Goal: Information Seeking & Learning: Learn about a topic

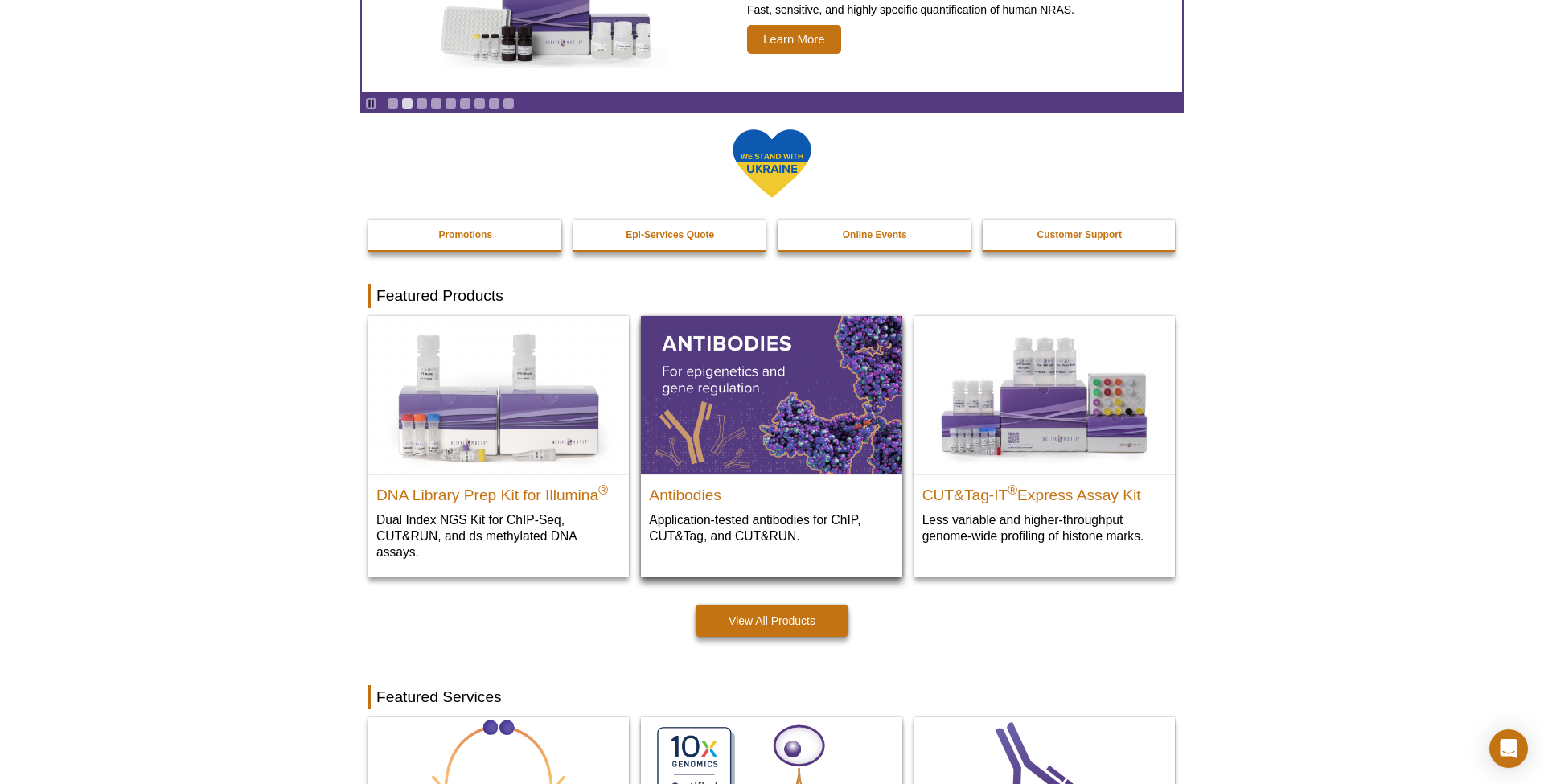
scroll to position [172, 0]
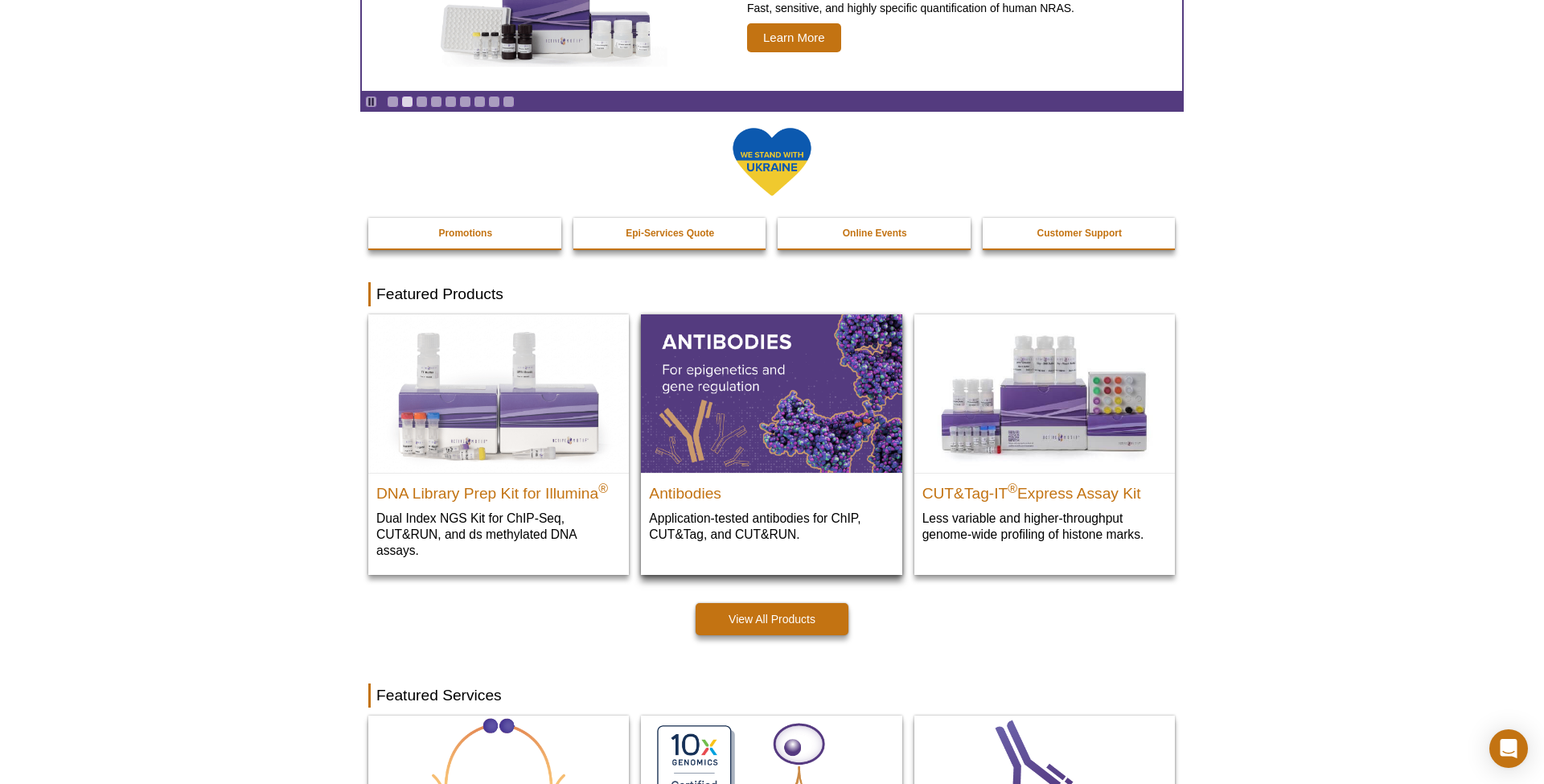
click at [788, 516] on p "Application-tested antibodies for ChIP, CUT&Tag, and CUT&RUN." at bounding box center [772, 525] width 244 height 33
click at [699, 484] on h2 "Antibodies" at bounding box center [772, 489] width 244 height 24
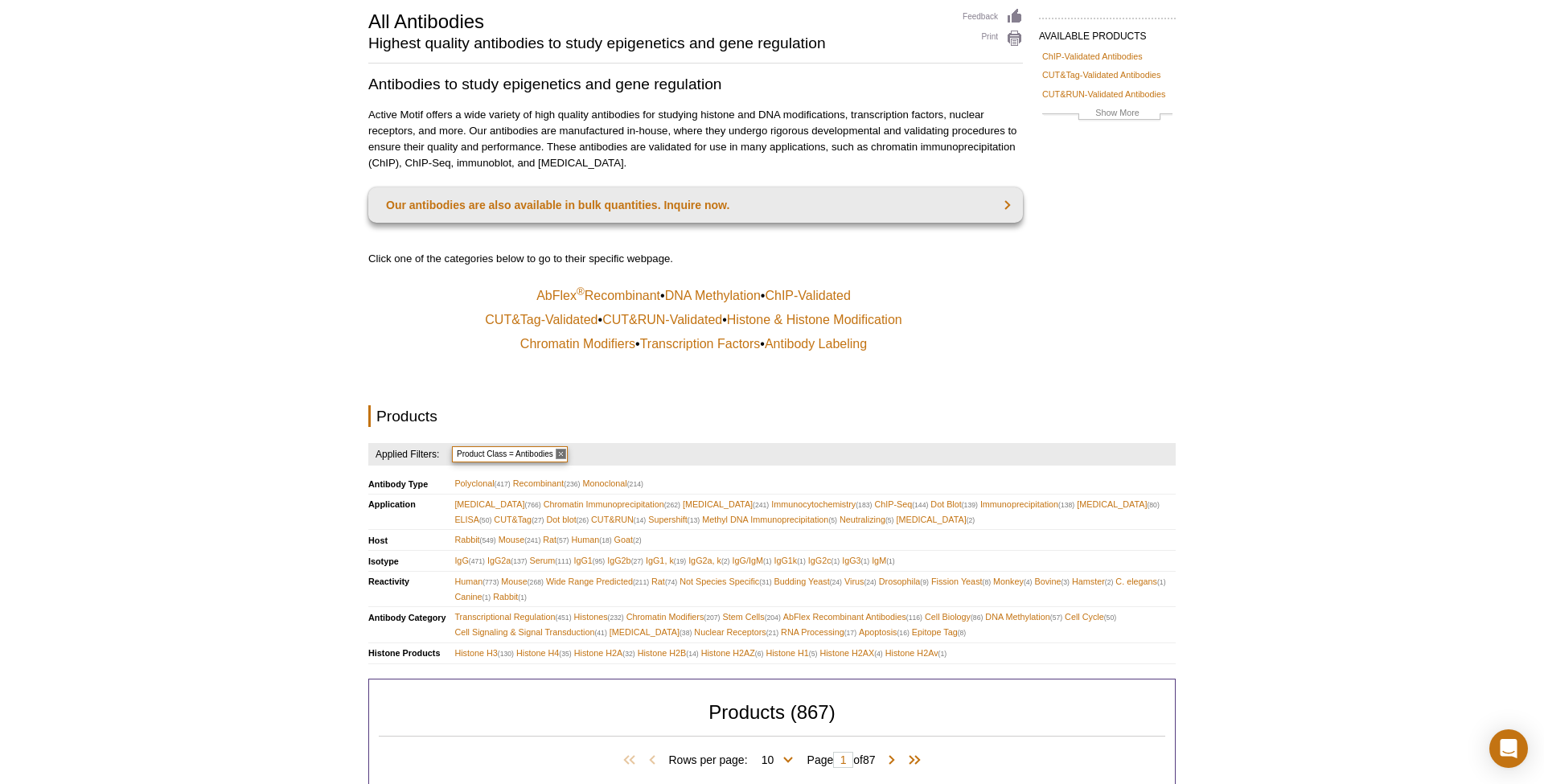
scroll to position [120, 0]
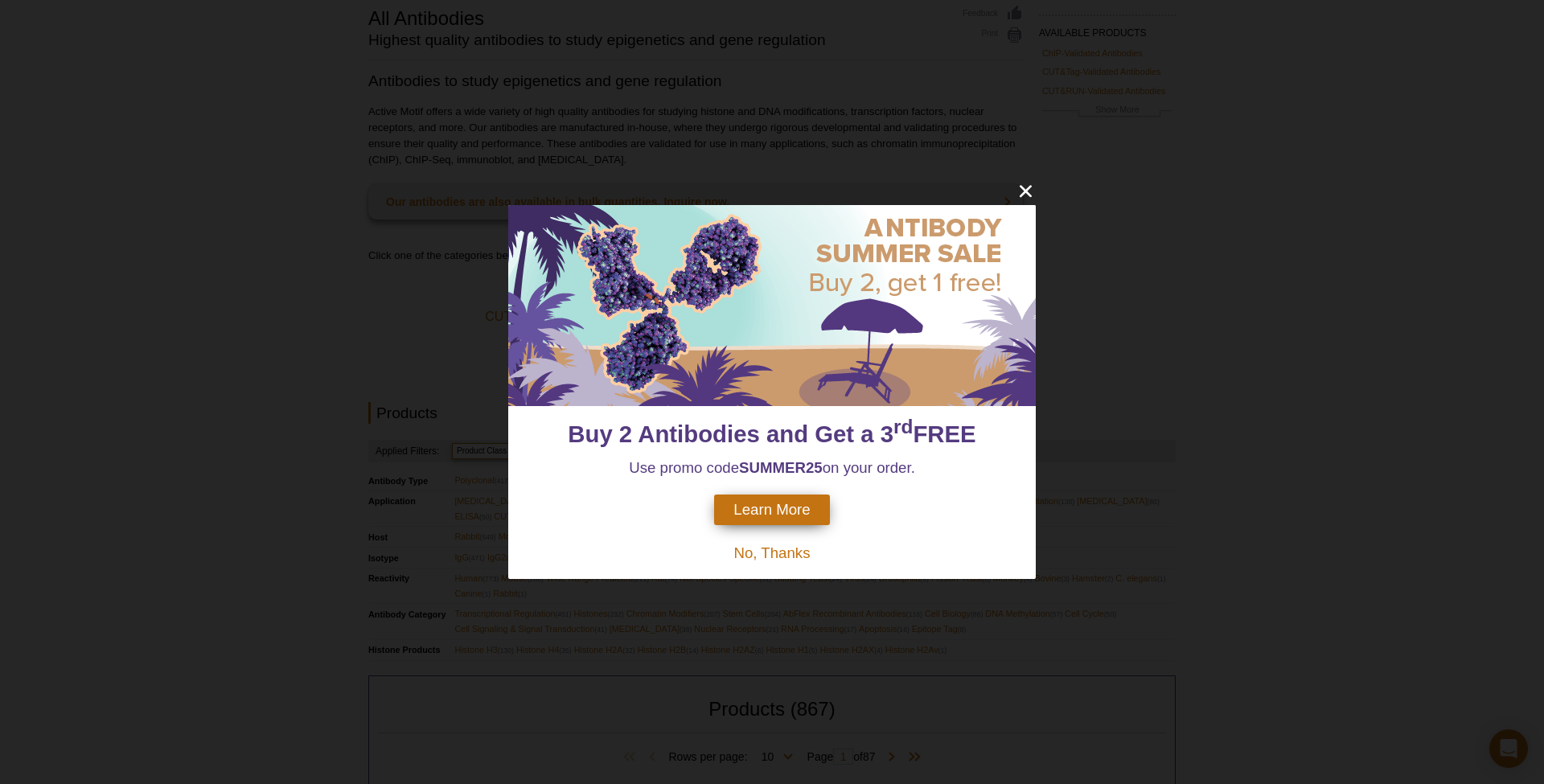
click at [1030, 194] on icon "close" at bounding box center [1026, 192] width 12 height 12
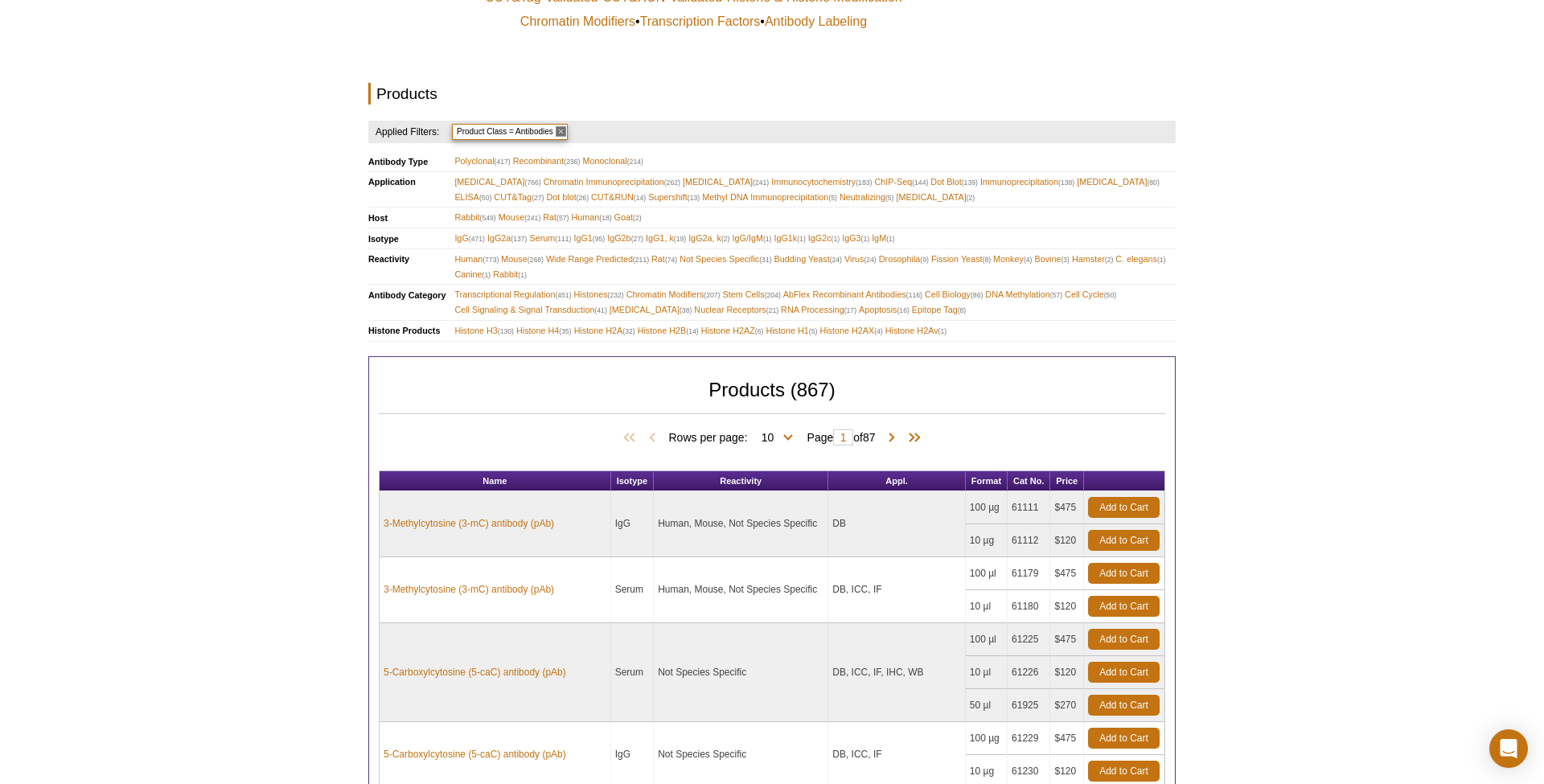
scroll to position [381, 0]
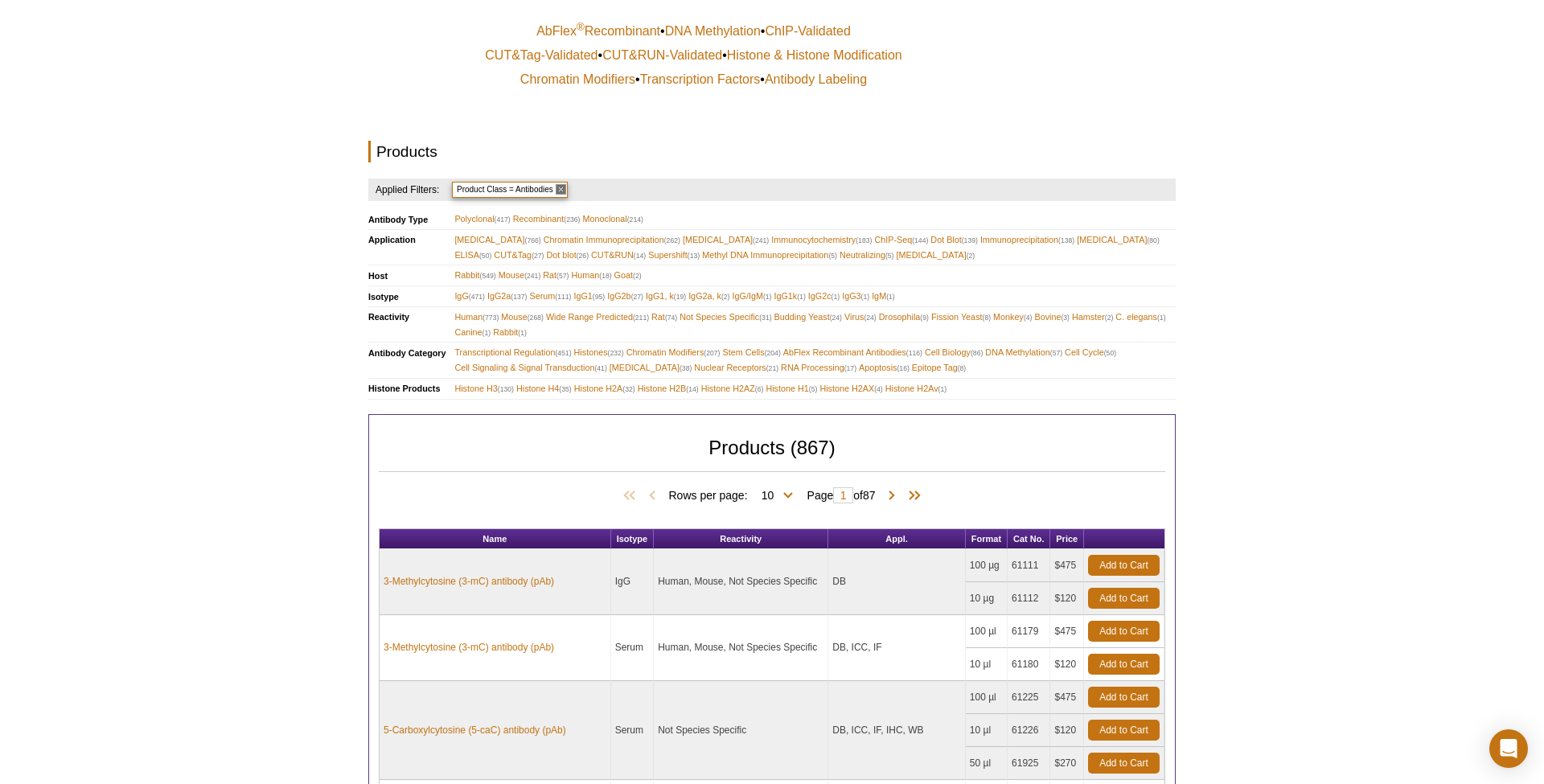
click at [410, 179] on h4 "Applied Filters:" at bounding box center [404, 190] width 72 height 23
click at [543, 247] on span "CUT&Tag (27)" at bounding box center [518, 254] width 50 height 15
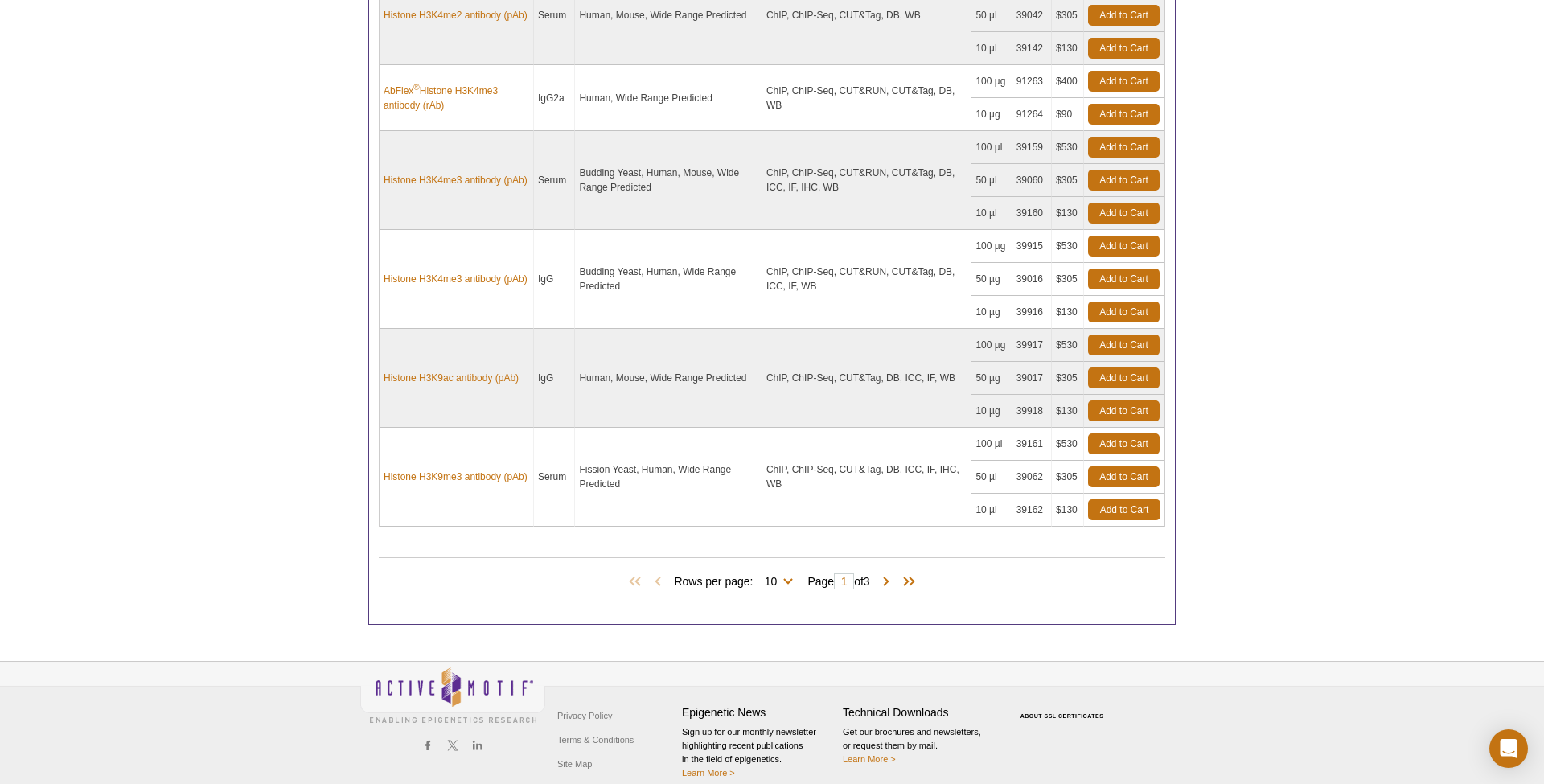
scroll to position [1186, 0]
click at [893, 573] on span at bounding box center [886, 581] width 16 height 16
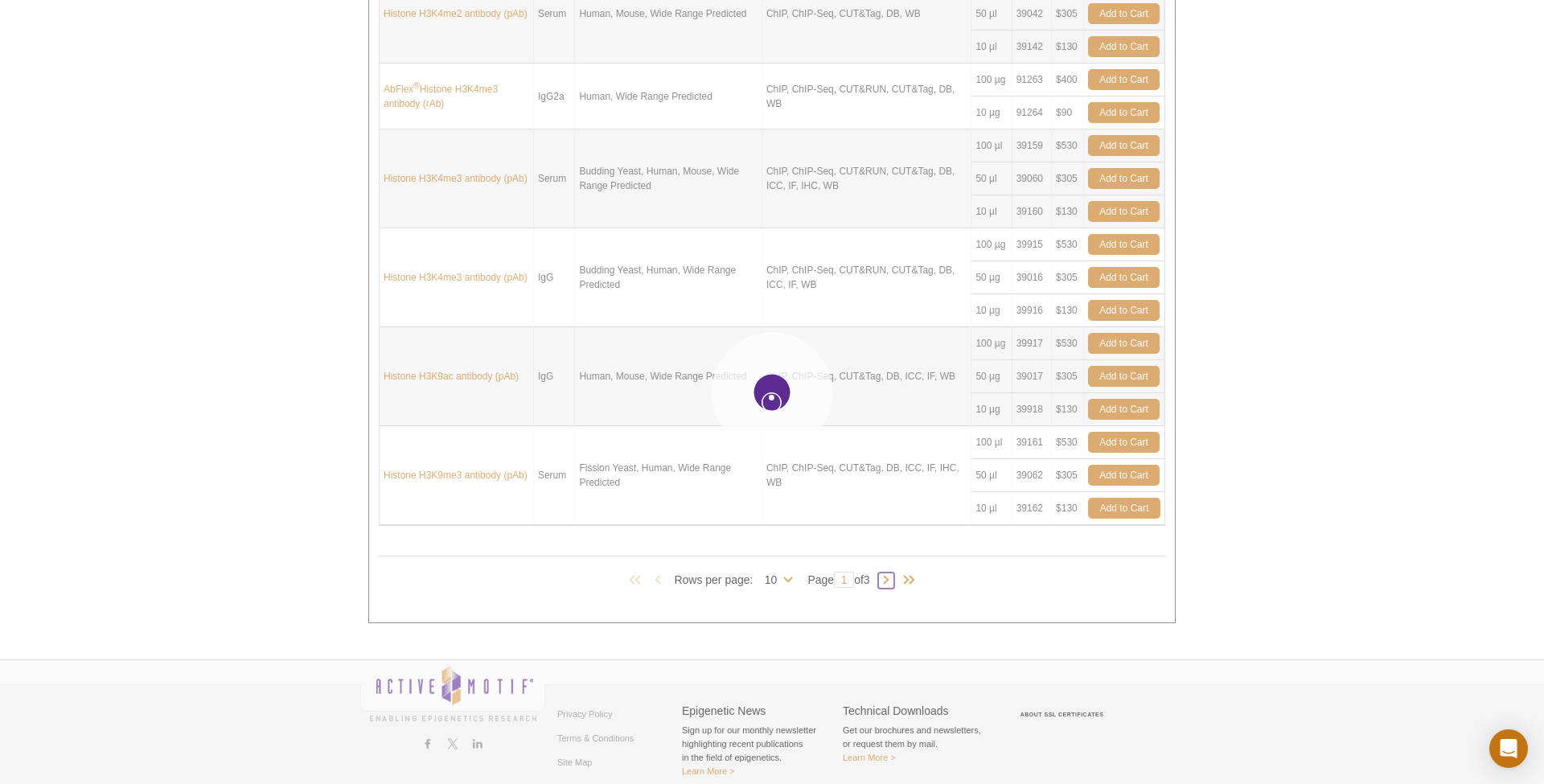
type input "2"
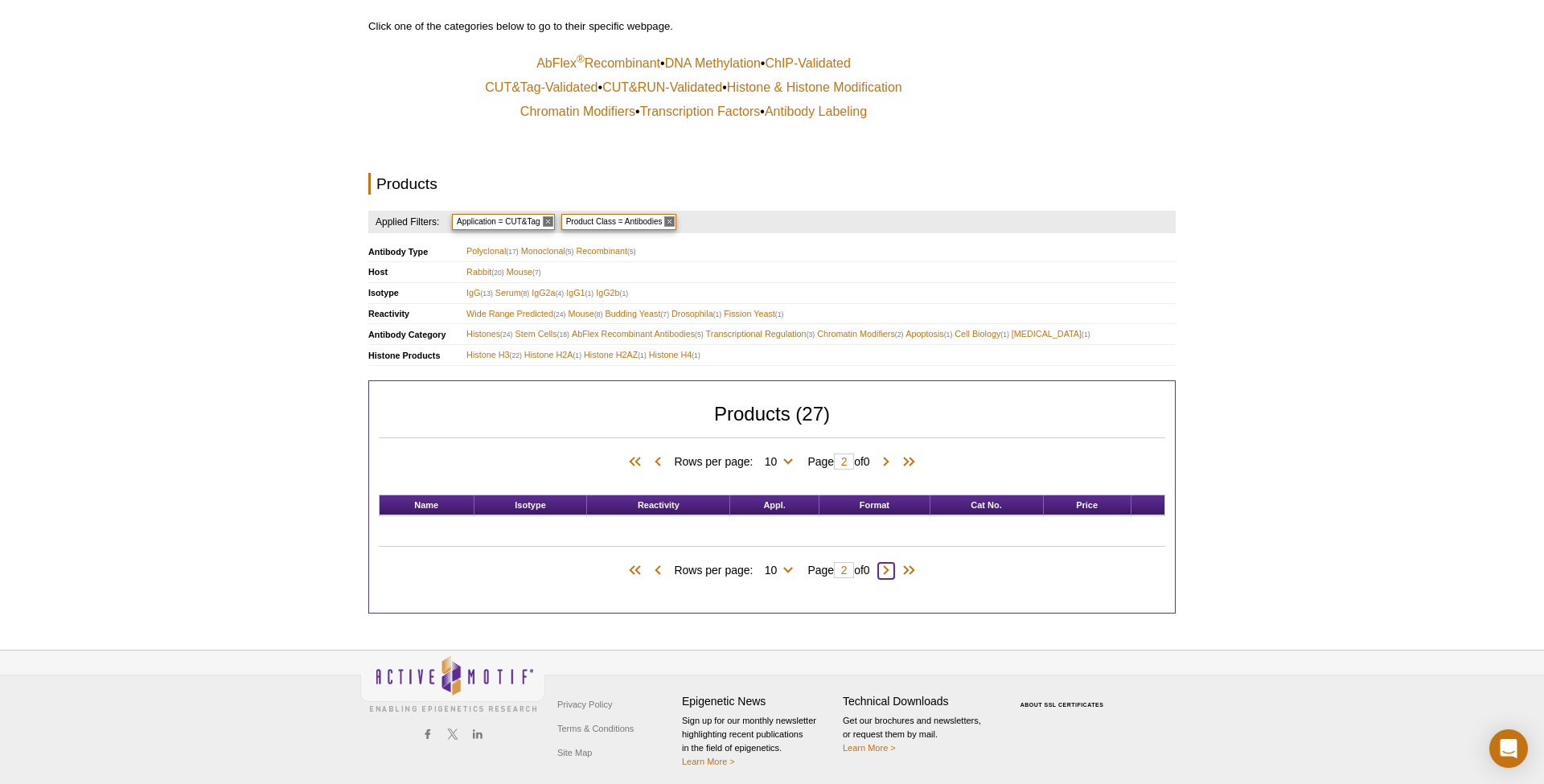
scroll to position [347, 0]
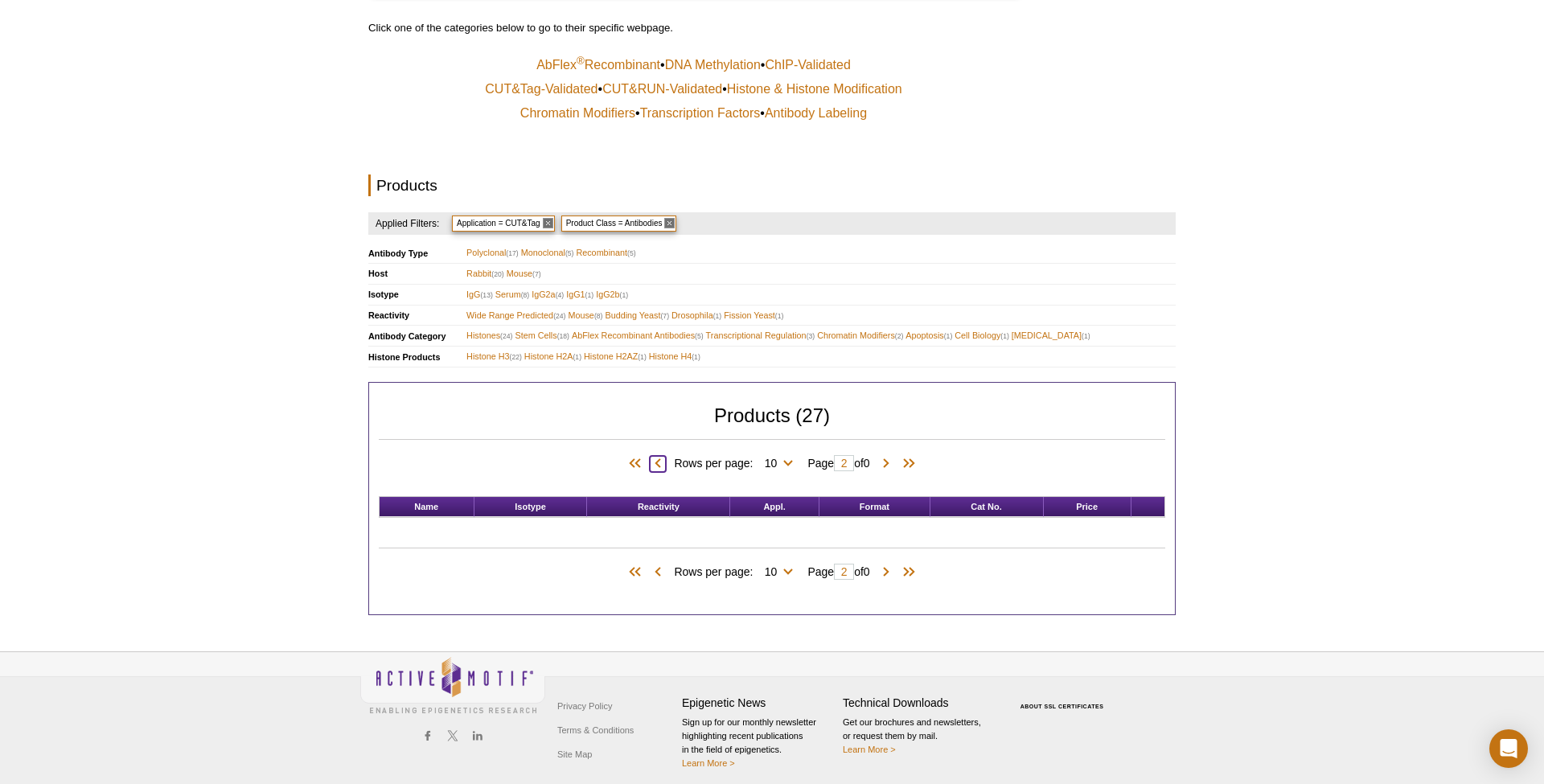
click at [655, 456] on span at bounding box center [657, 463] width 16 height 16
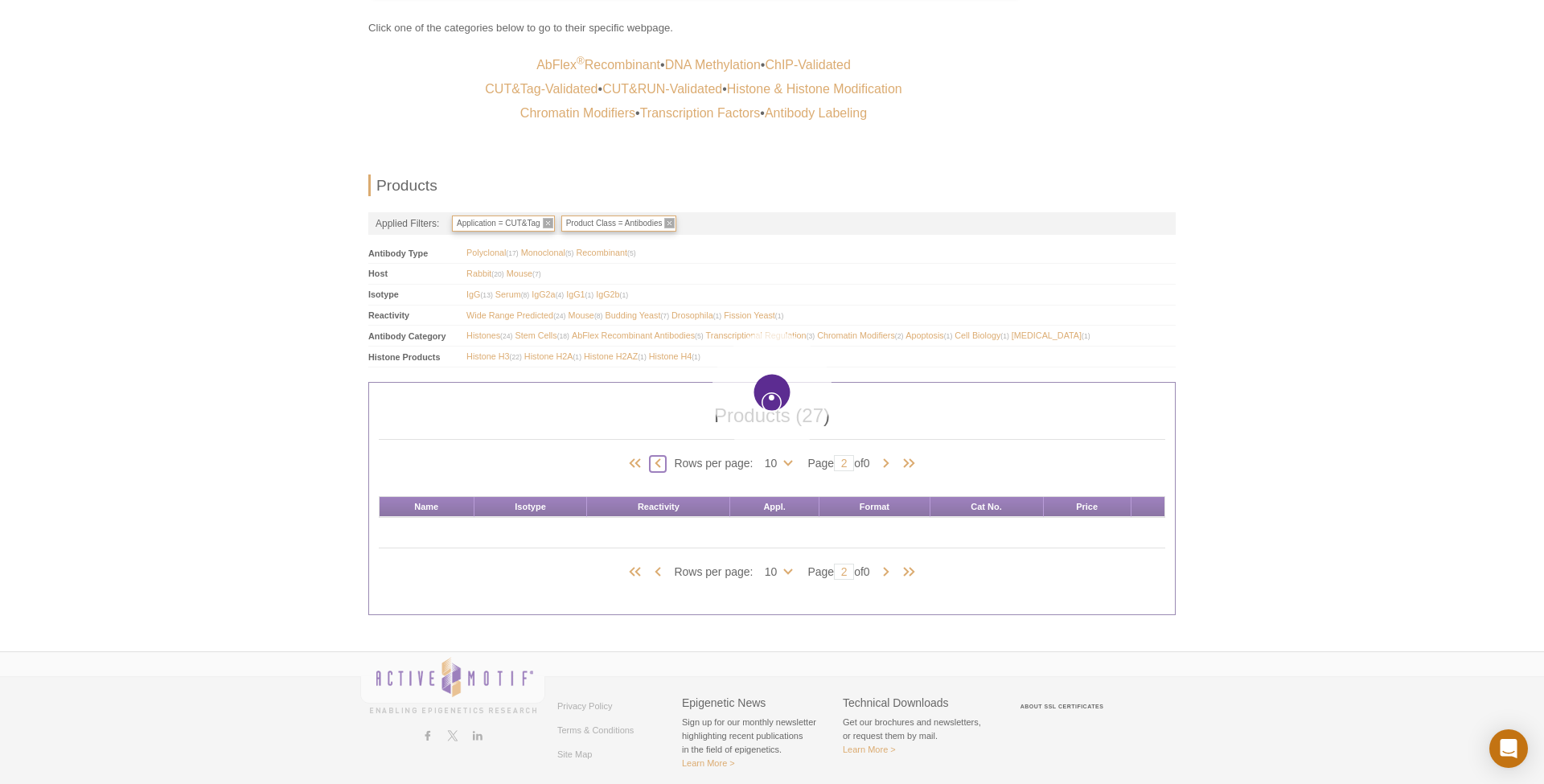
type input "1"
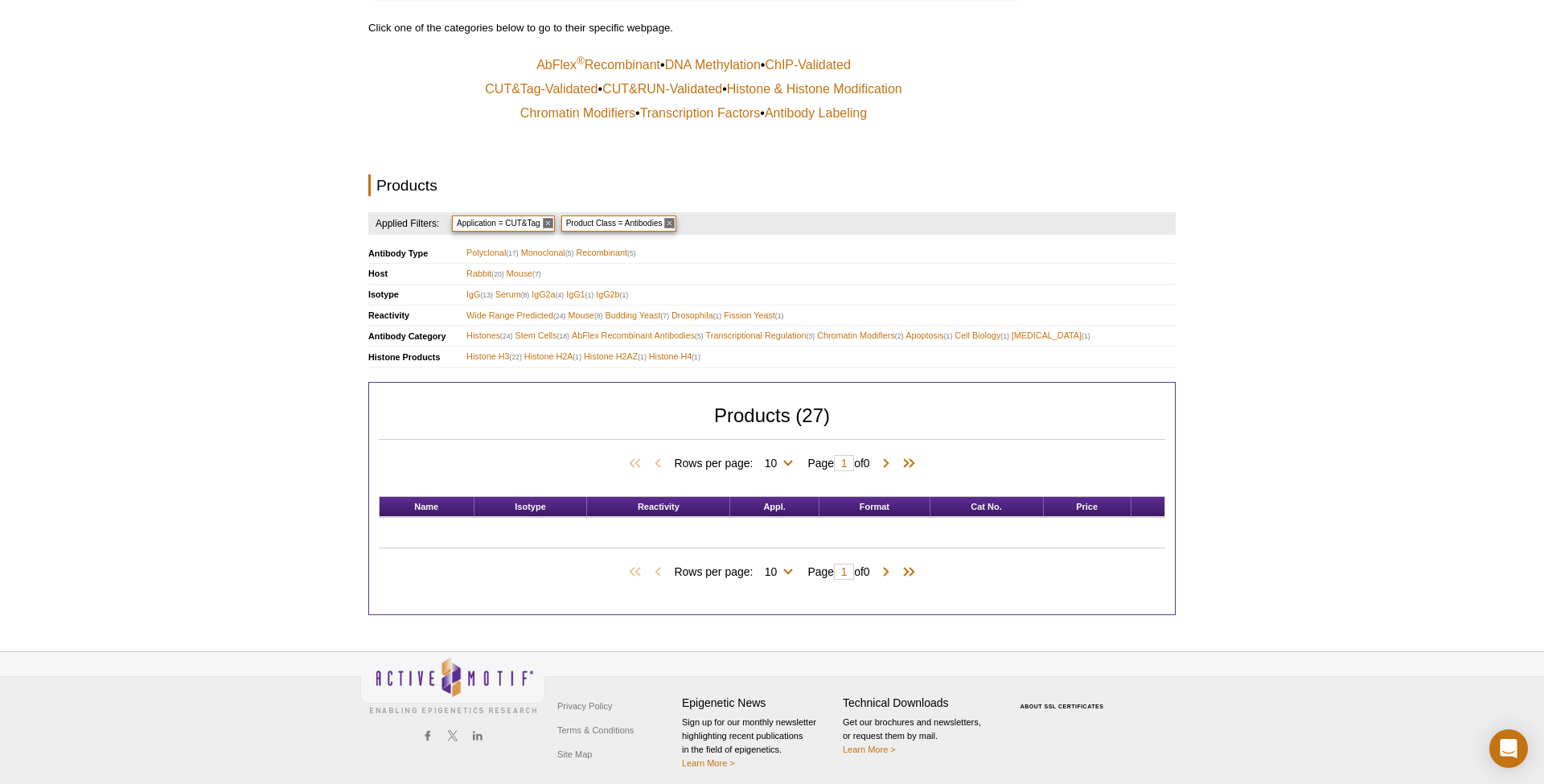
click at [726, 455] on span "Rows per page: 10 25 All 10" at bounding box center [737, 462] width 125 height 16
click at [549, 216] on span "Application = CUT&Tag" at bounding box center [503, 223] width 103 height 16
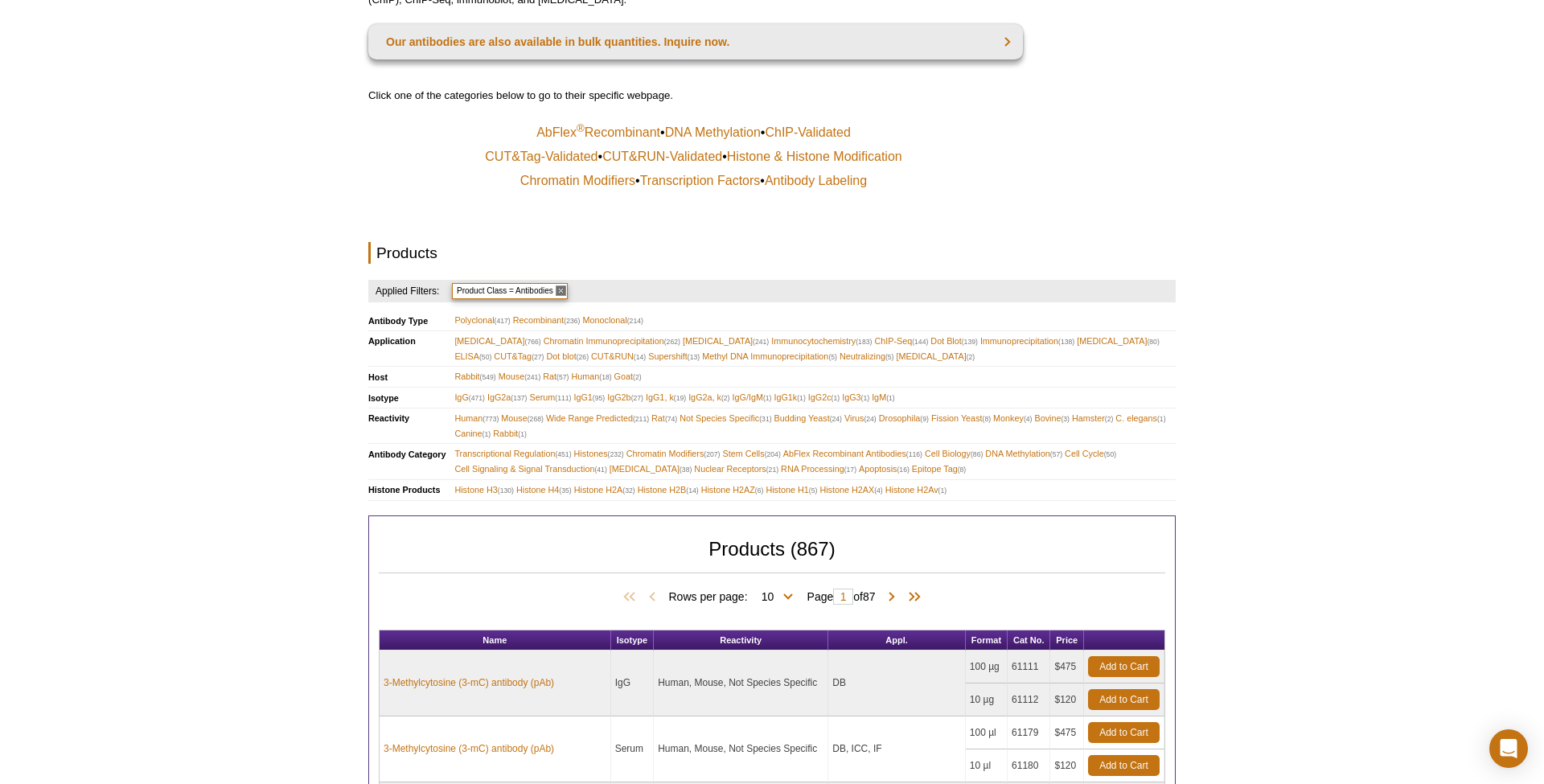
scroll to position [281, 0]
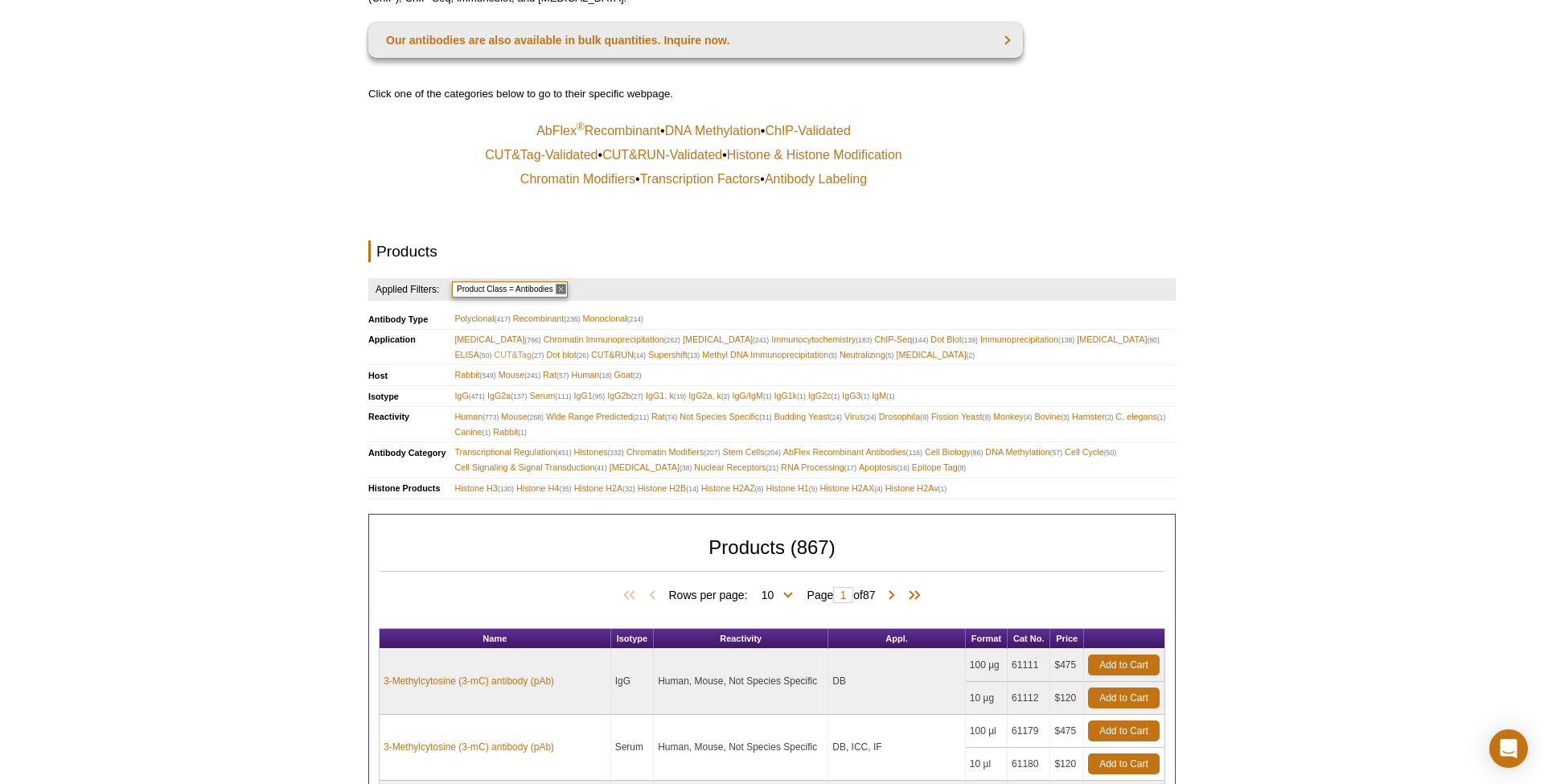
click at [543, 347] on span "CUT&Tag (27)" at bounding box center [518, 354] width 50 height 15
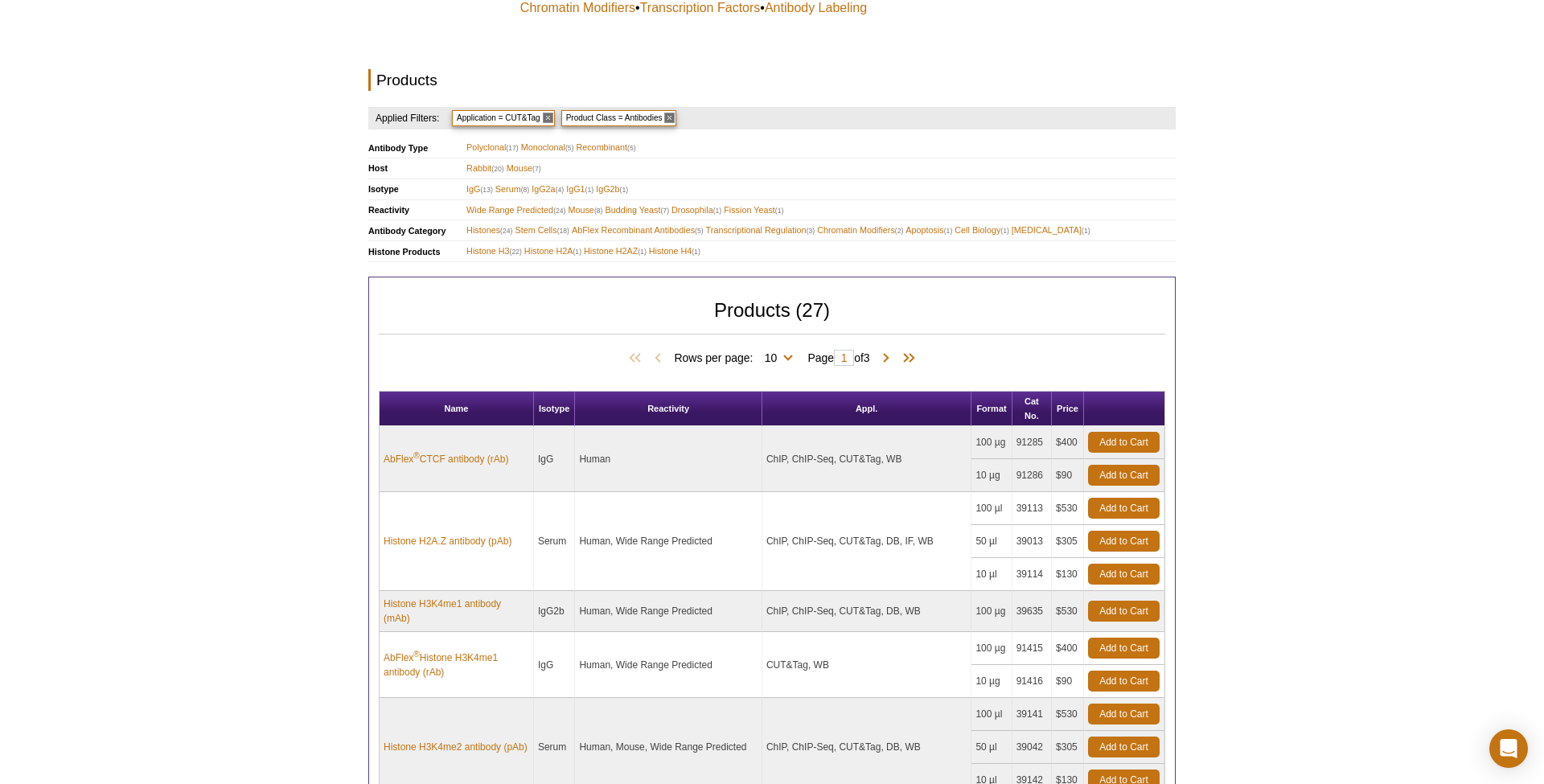
scroll to position [456, 0]
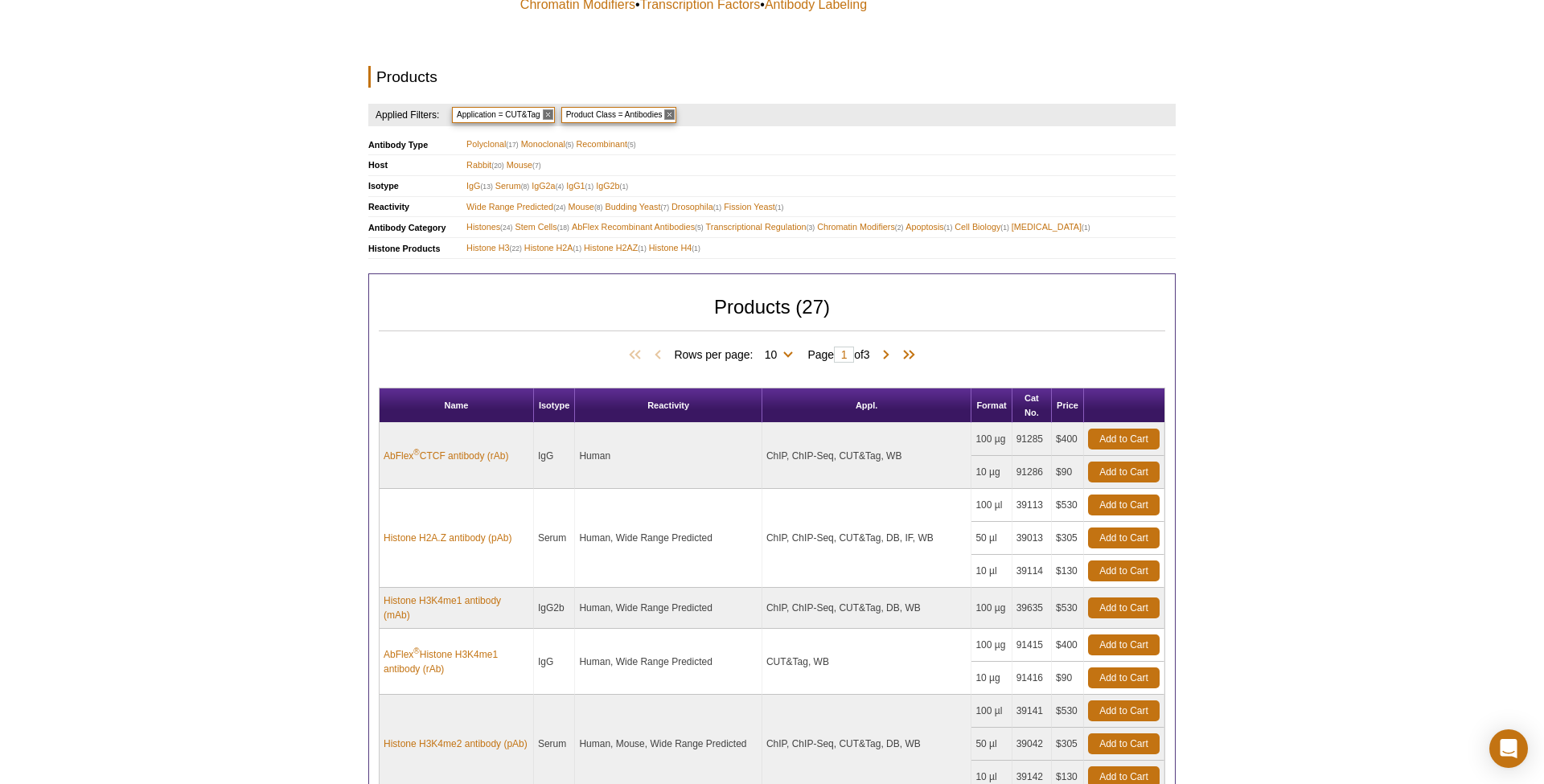
click at [784, 345] on span "Rows per page: 10 25 All 10" at bounding box center [737, 353] width 125 height 16
click at [785, 345] on span "Rows per page: 10 25 All 10" at bounding box center [737, 353] width 125 height 16
select select "27"
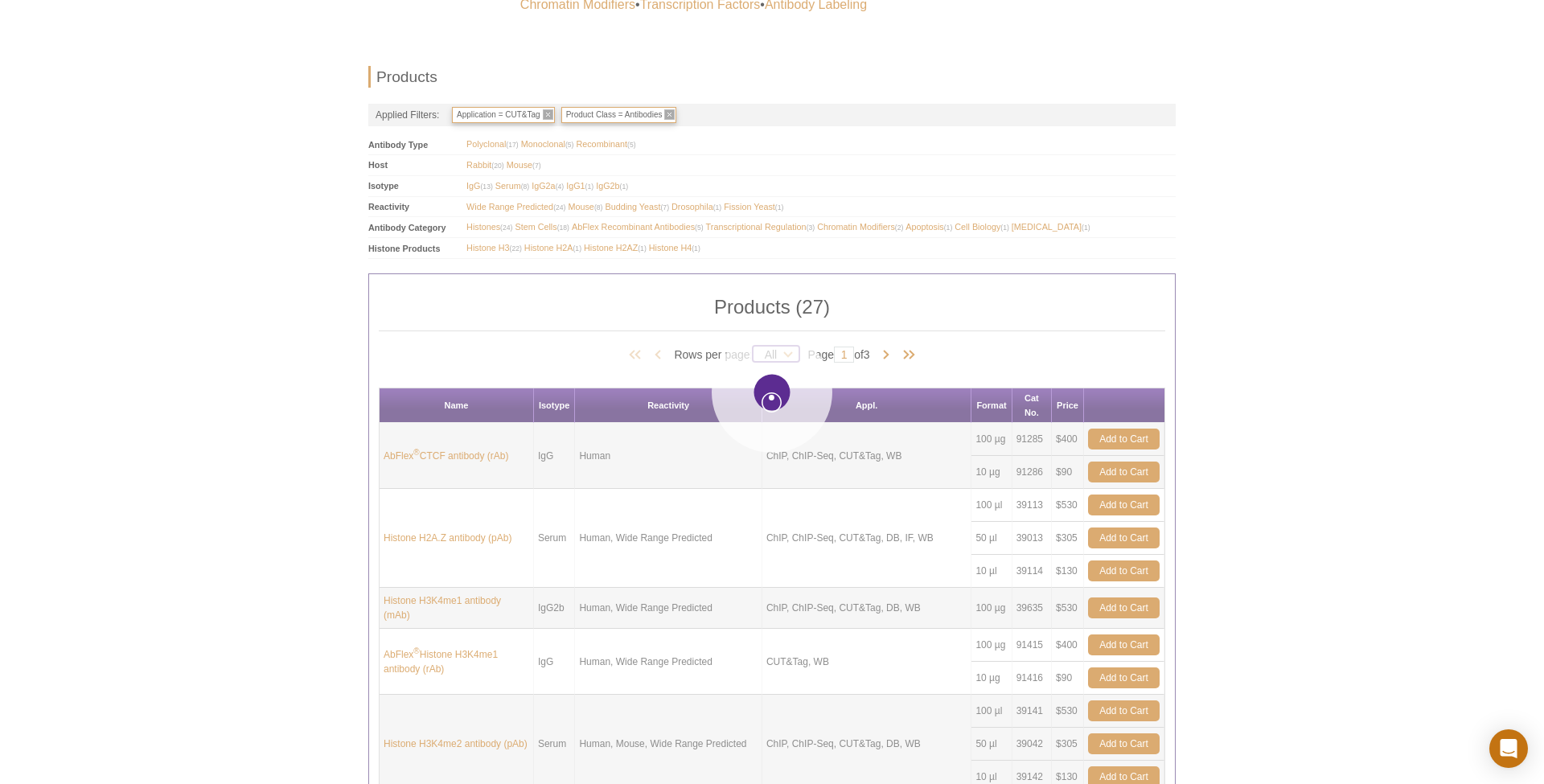
select select "27"
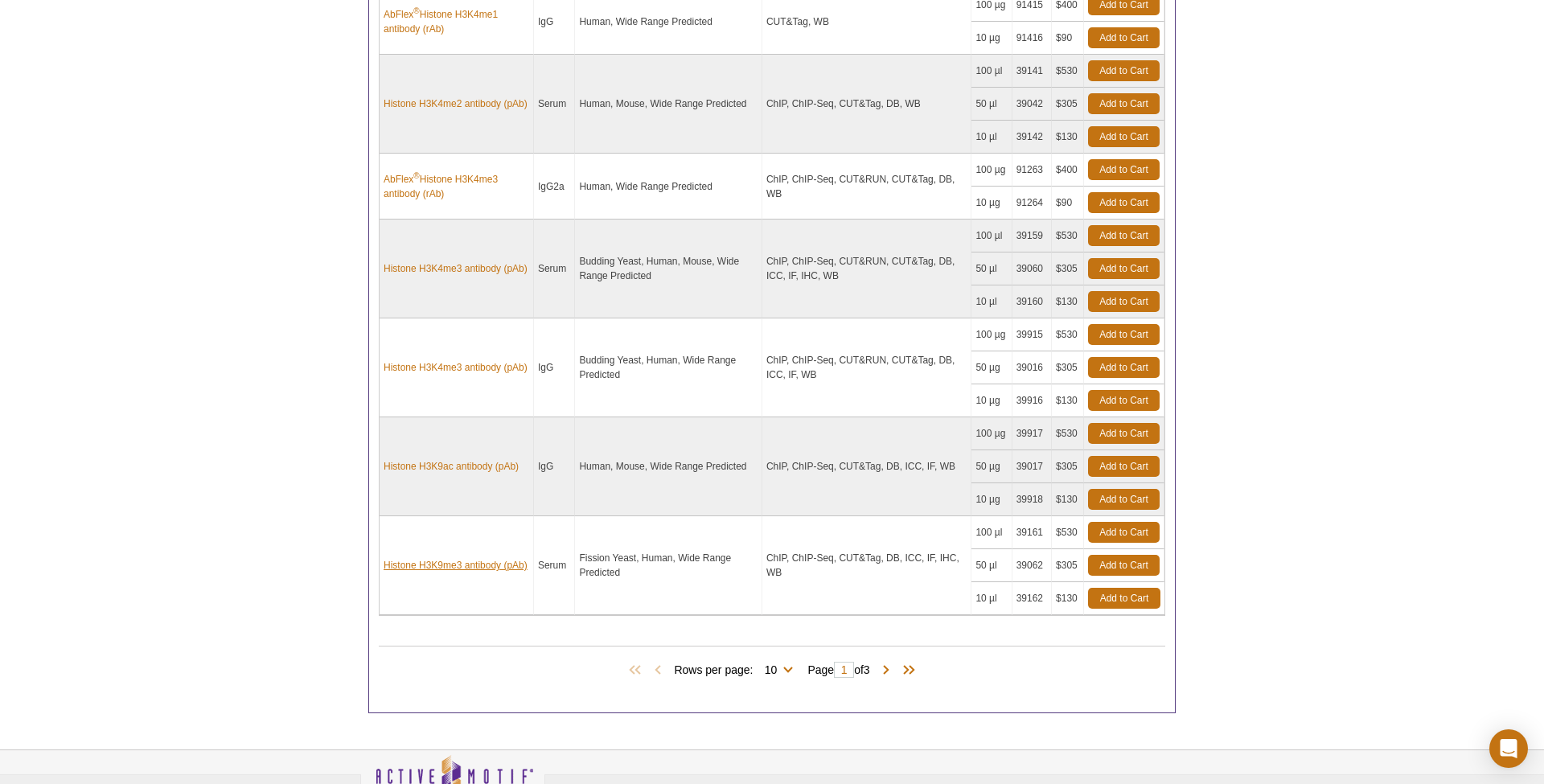
scroll to position [1092, 0]
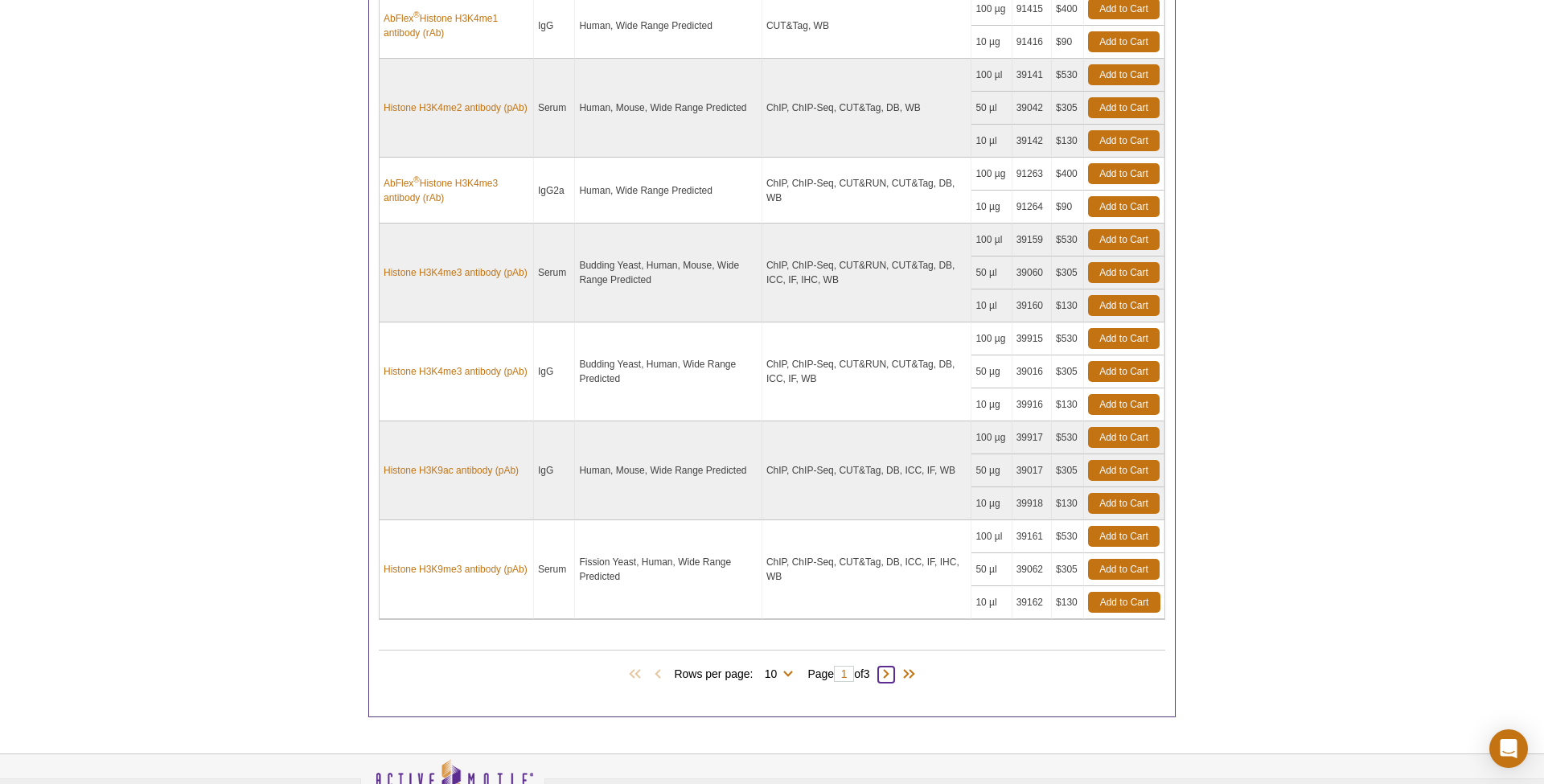
click at [887, 667] on span at bounding box center [886, 674] width 16 height 16
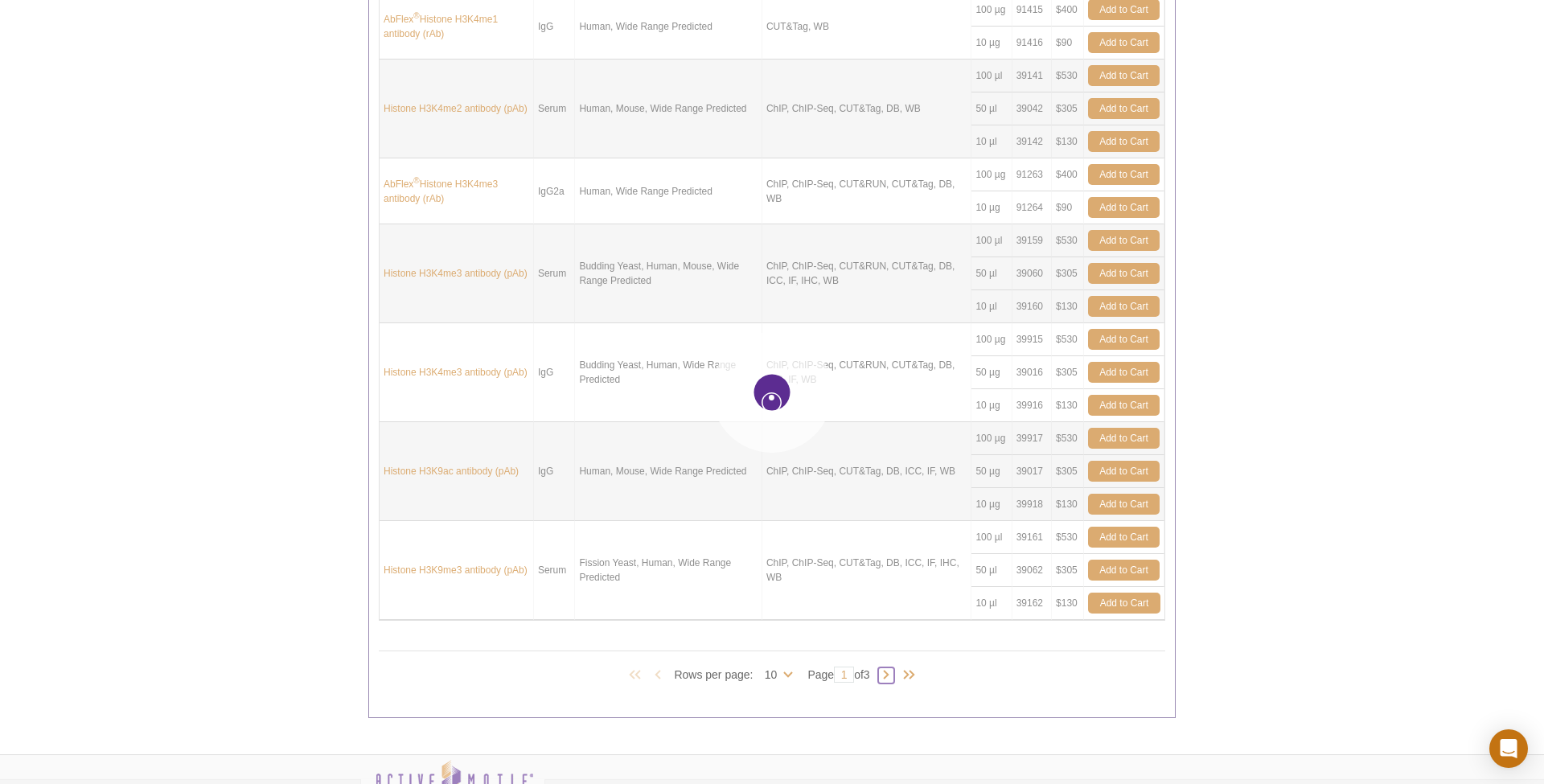
type input "2"
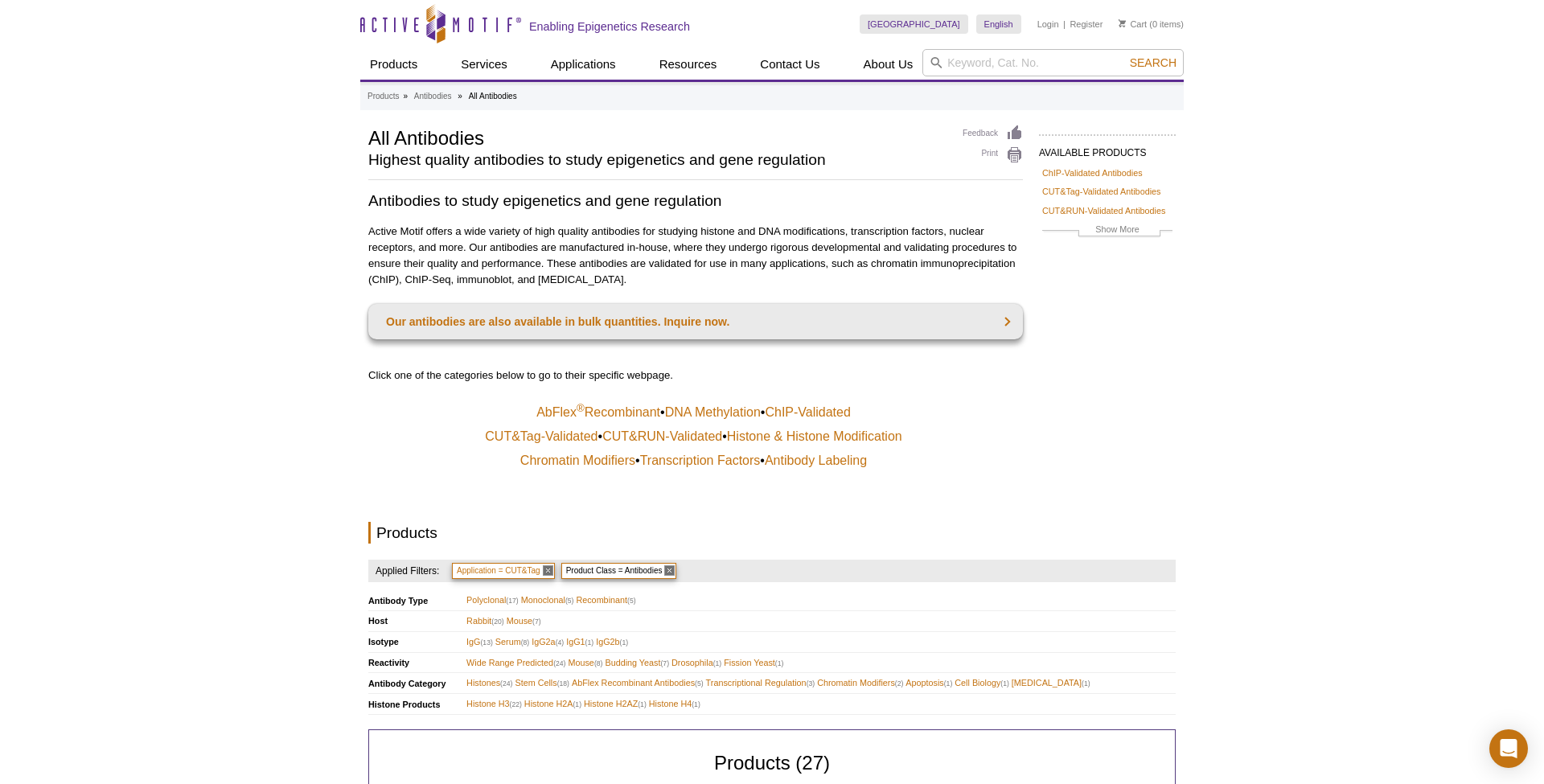
click at [545, 563] on span "Application = CUT&Tag" at bounding box center [503, 571] width 103 height 16
click at [550, 563] on span "Application = CUT&Tag" at bounding box center [503, 571] width 103 height 16
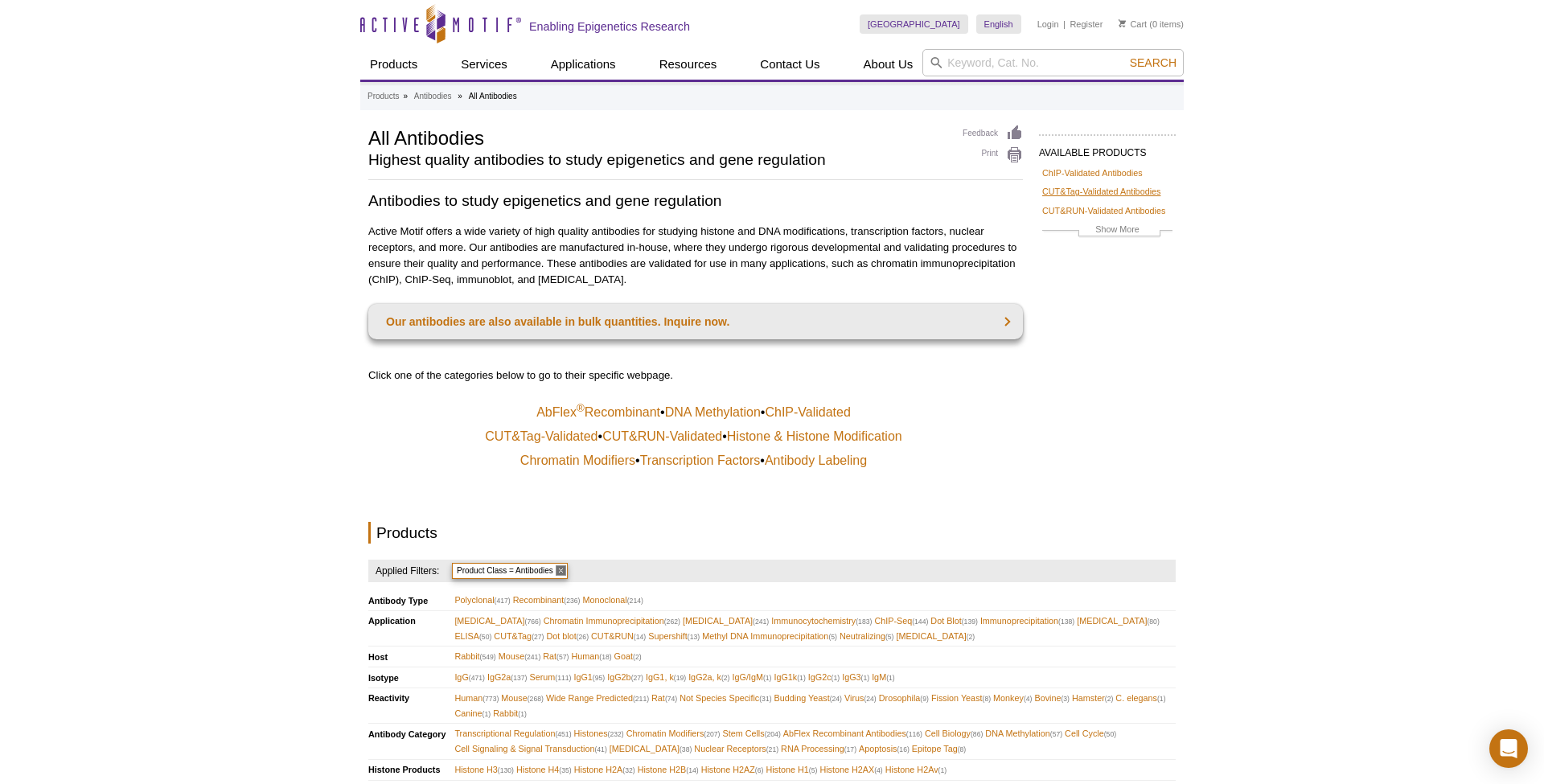
click at [1140, 189] on link "CUT&Tag-Validated Antibodies" at bounding box center [1101, 191] width 118 height 15
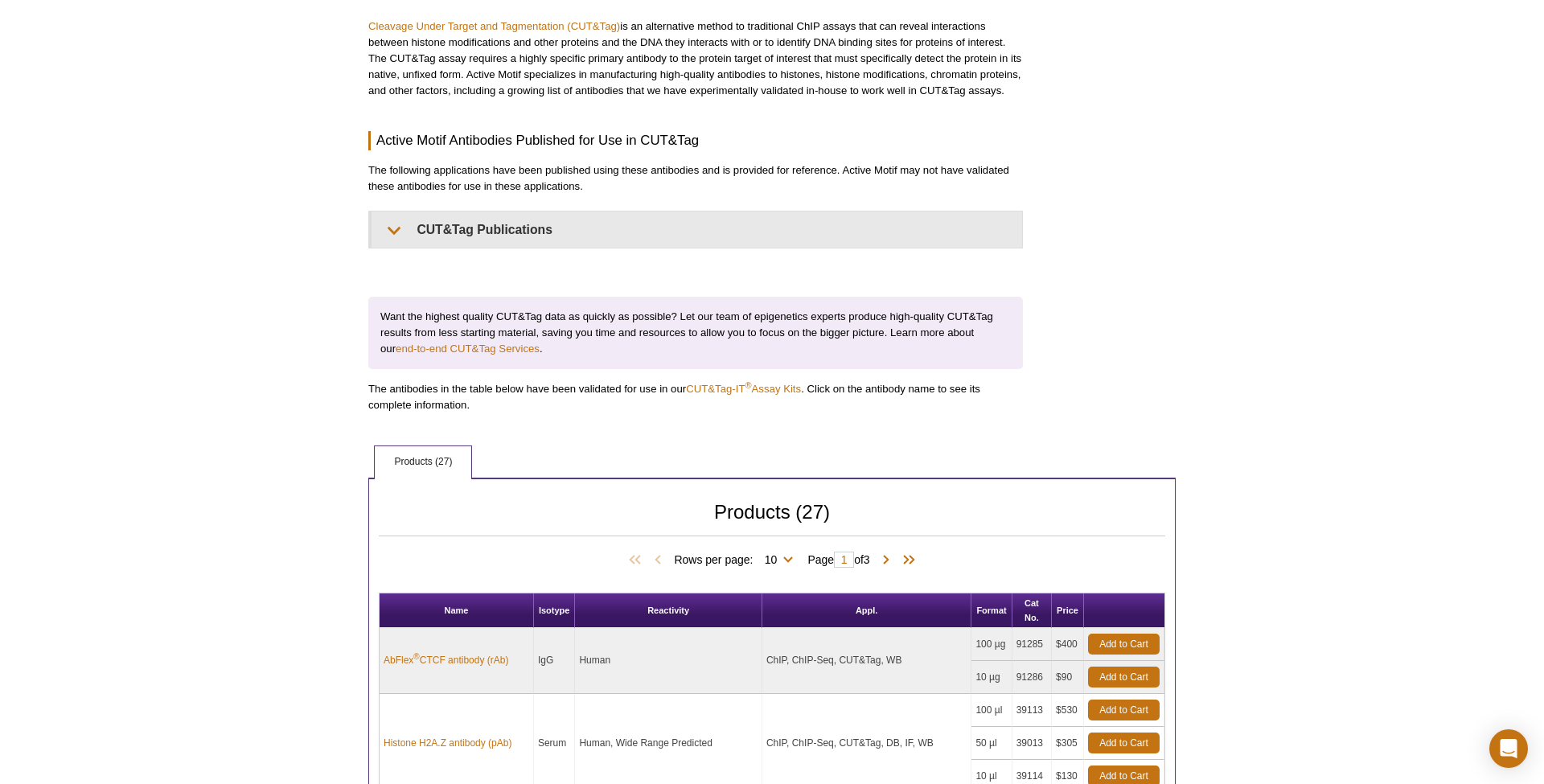
scroll to position [322, 0]
drag, startPoint x: 851, startPoint y: 558, endPoint x: 760, endPoint y: 548, distance: 91.5
click at [762, 552] on div "Rows per page: 10 25 All 10 Page 1 of 3" at bounding box center [772, 561] width 786 height 18
type input "2"
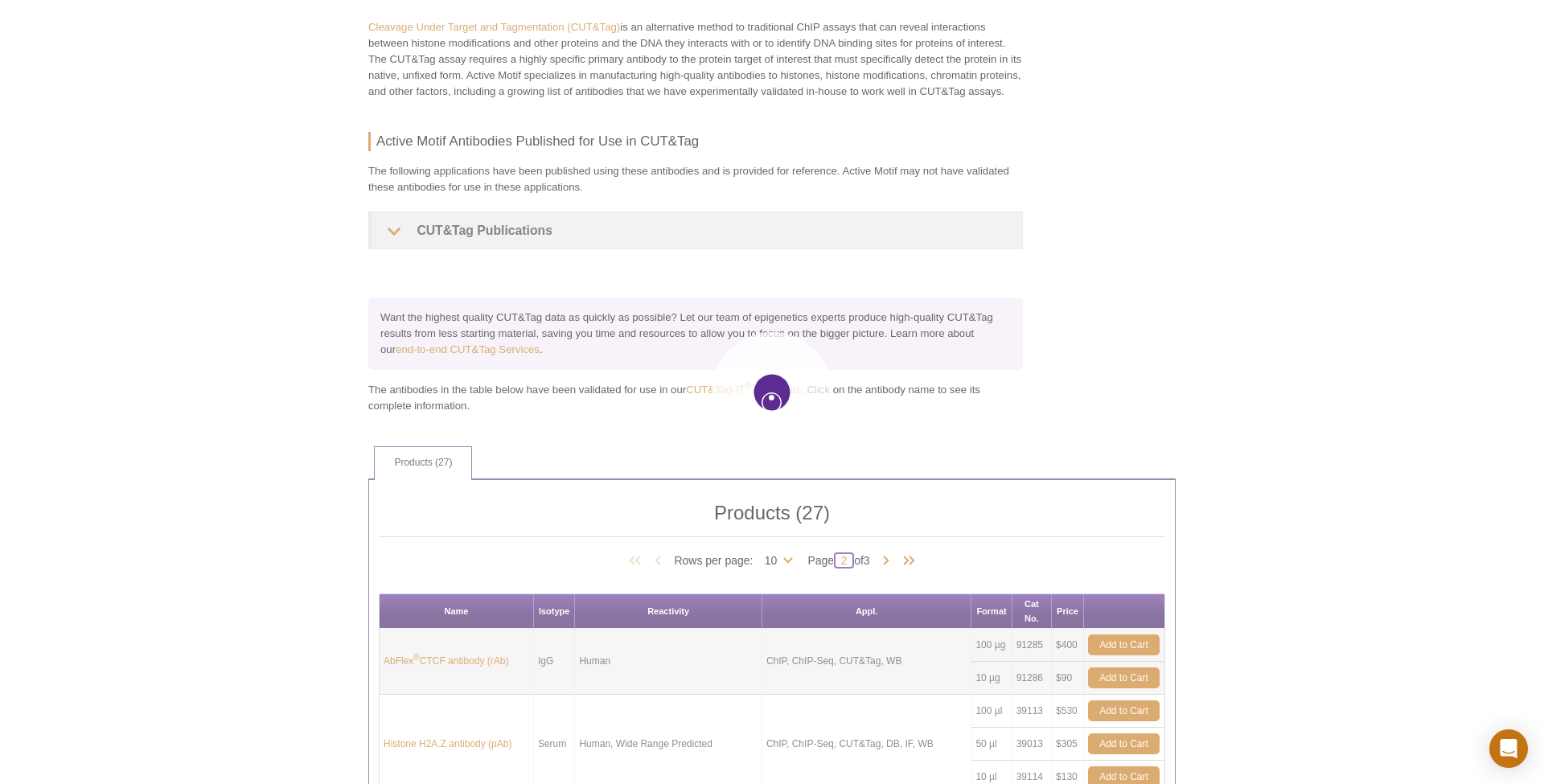
type input "2"
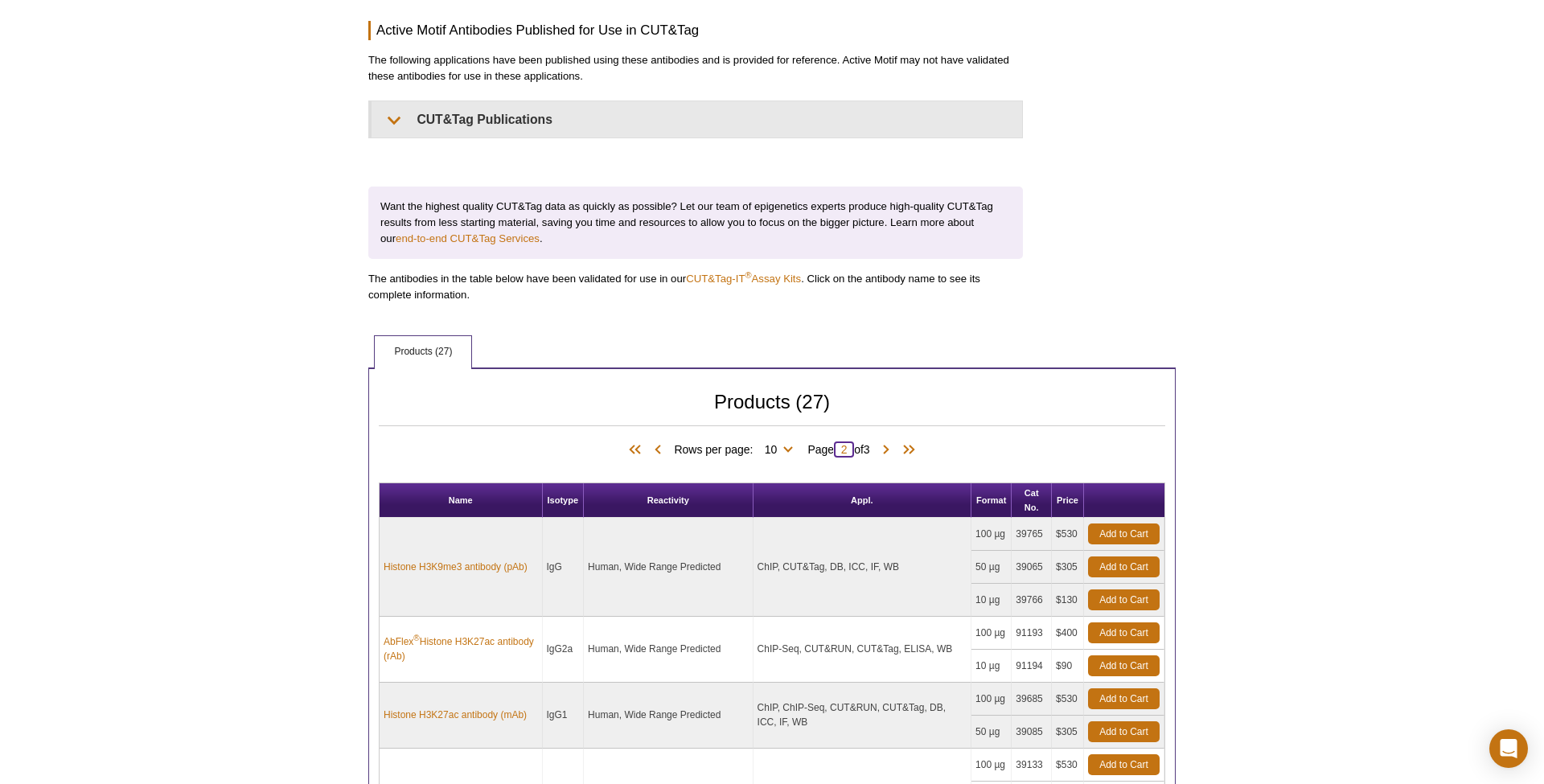
scroll to position [459, 0]
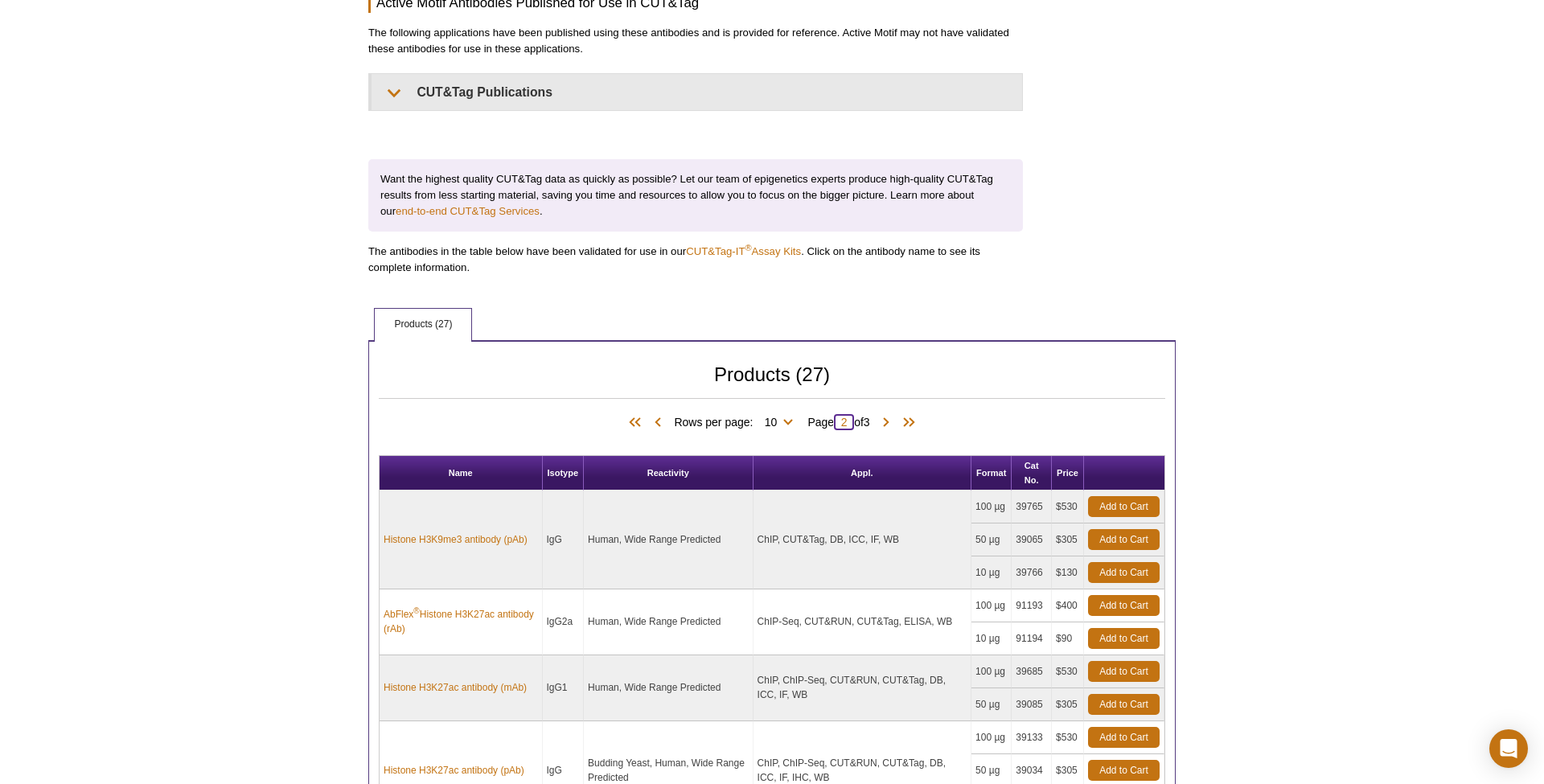
drag, startPoint x: 851, startPoint y: 422, endPoint x: 813, endPoint y: 420, distance: 38.1
click at [813, 420] on span "Page 2 of 3" at bounding box center [838, 422] width 78 height 16
type input "3"
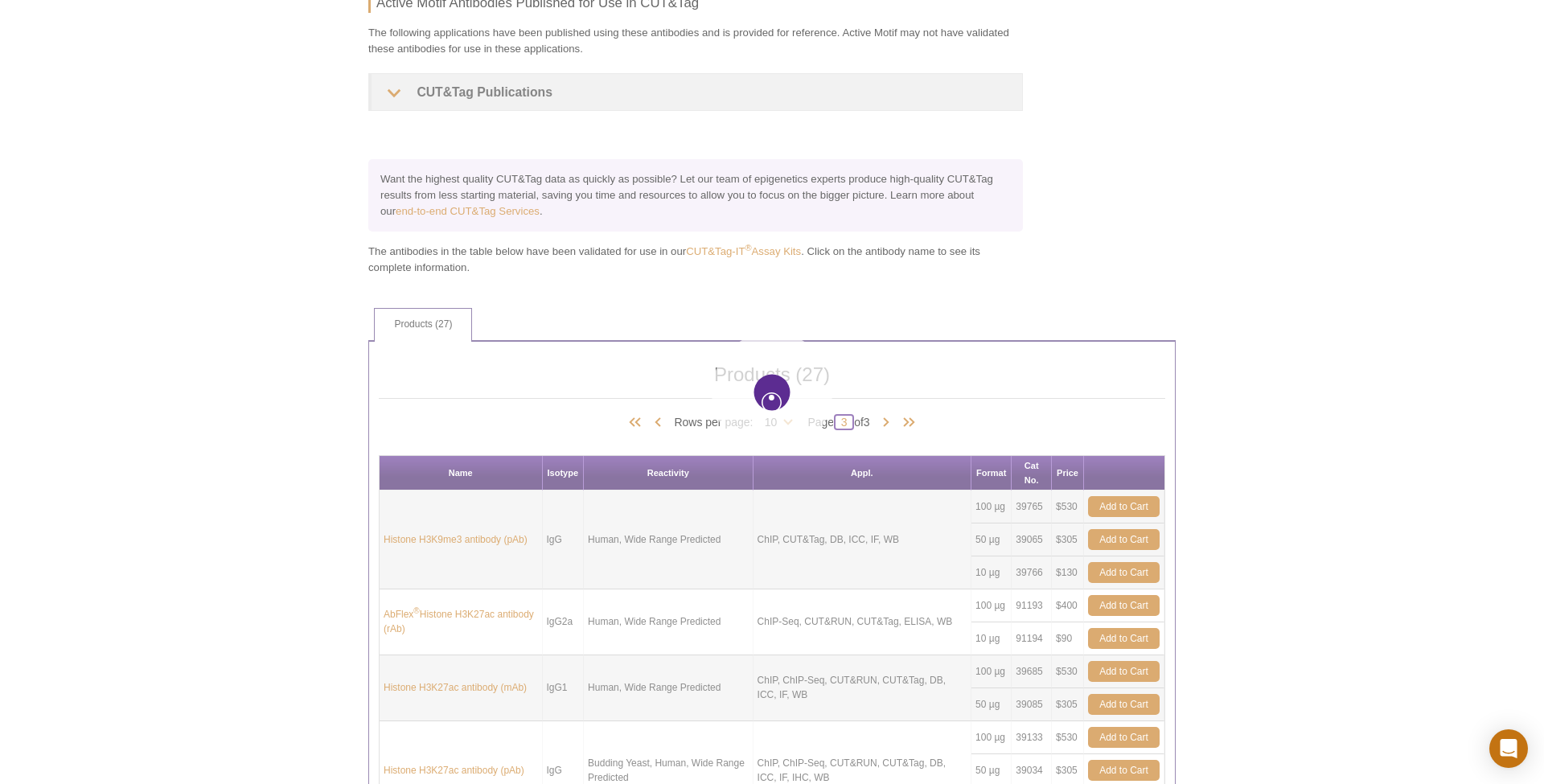
type input "3"
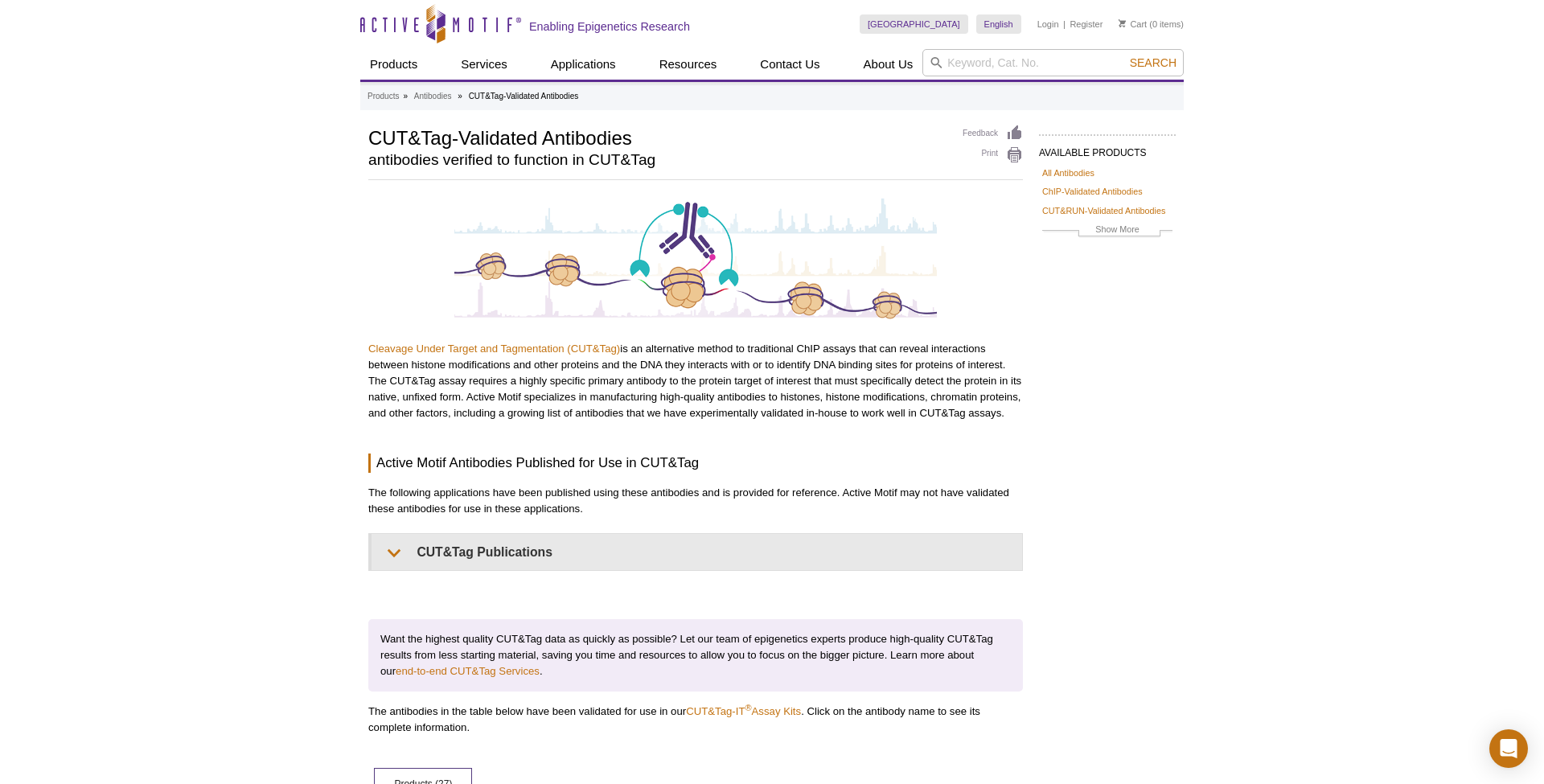
scroll to position [0, 0]
click at [857, 427] on div "Cleavage Under Target and Tagmentation (CUT&Tag) is an alternative method to tr…" at bounding box center [695, 465] width 654 height 539
